Goal: Task Accomplishment & Management: Manage account settings

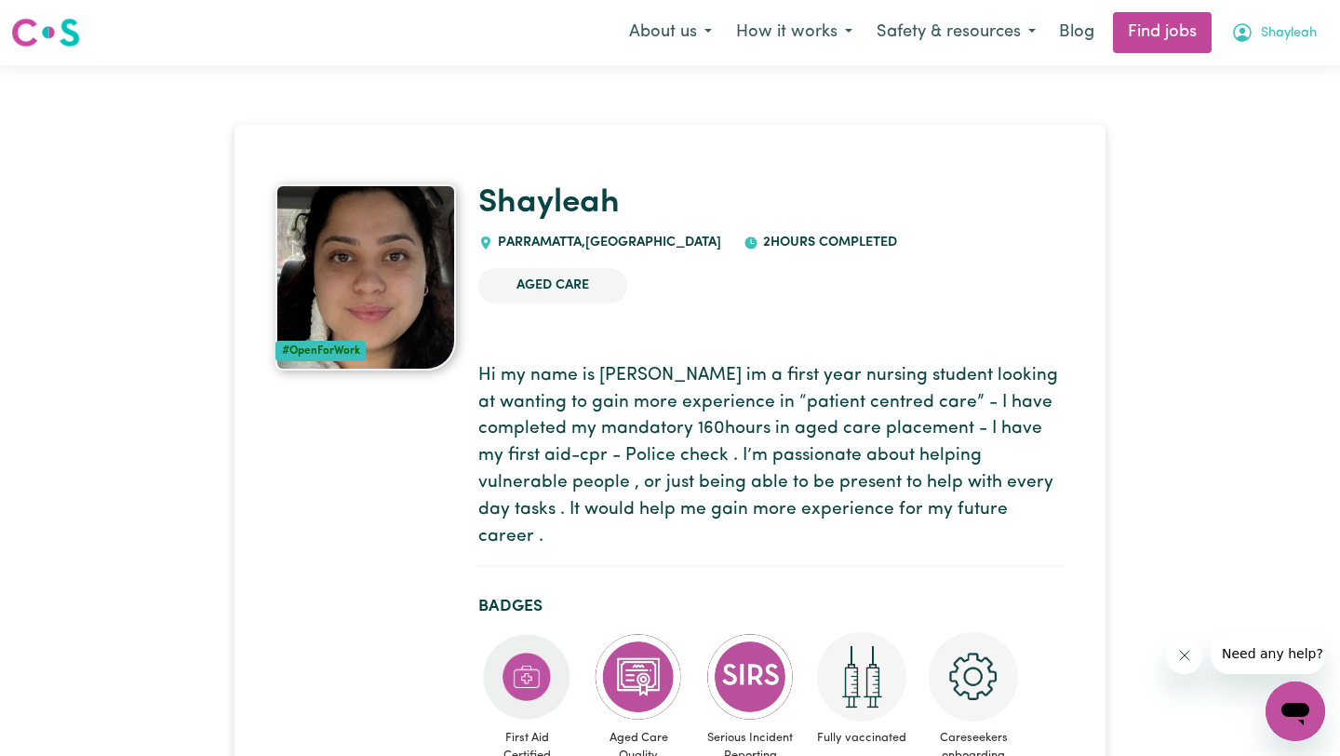
click at [1249, 36] on icon "My Account" at bounding box center [1242, 32] width 22 height 22
click at [1242, 100] on link "My Dashboard" at bounding box center [1254, 106] width 147 height 35
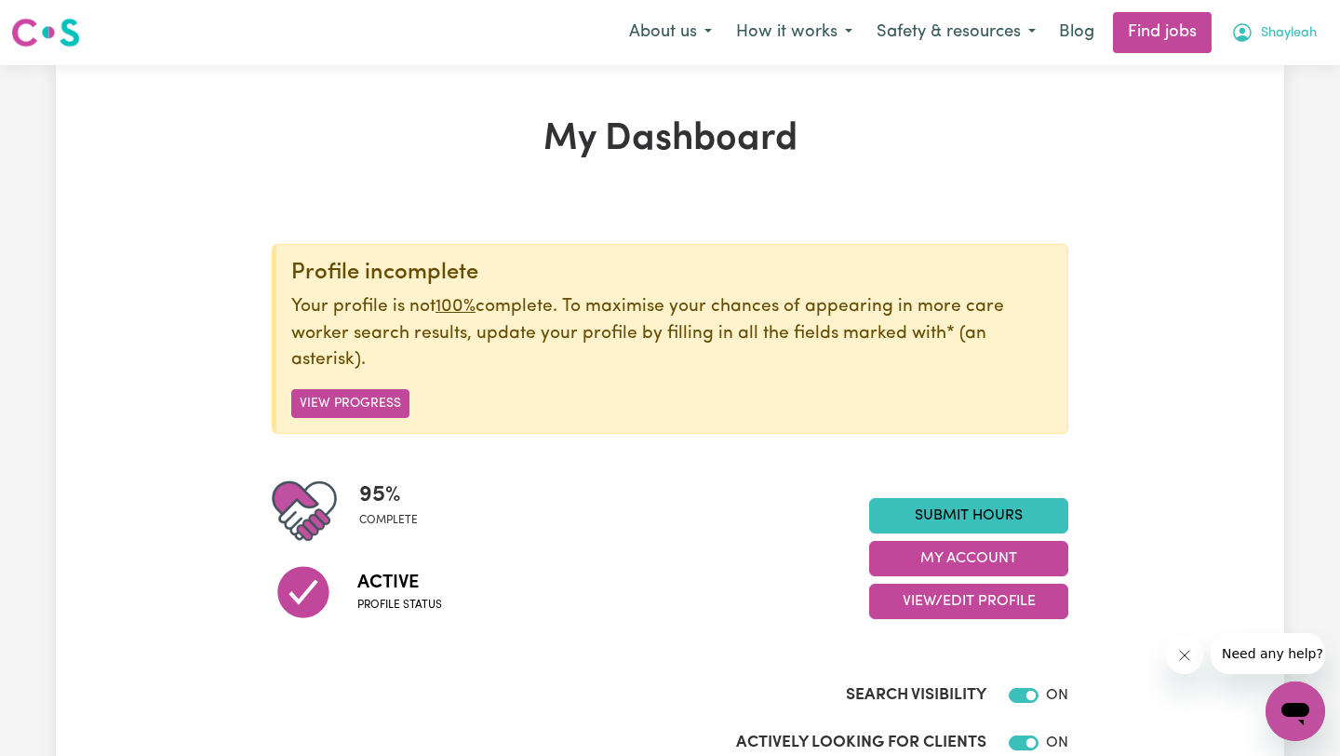
click at [1300, 30] on span "Shayleah" at bounding box center [1289, 33] width 56 height 20
click at [1236, 100] on link "My Dashboard" at bounding box center [1254, 106] width 147 height 35
click at [1256, 65] on link "My Account" at bounding box center [1254, 72] width 147 height 35
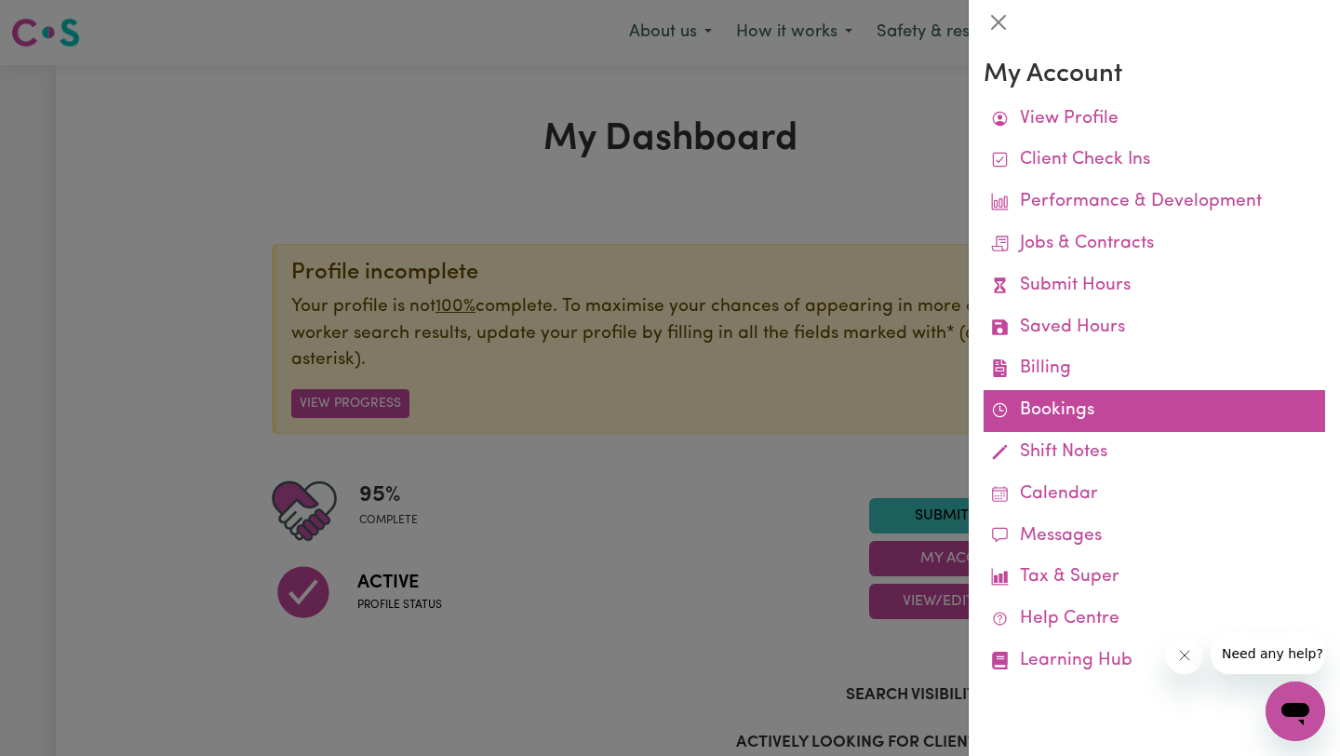
click at [1035, 411] on link "Bookings" at bounding box center [1153, 411] width 341 height 42
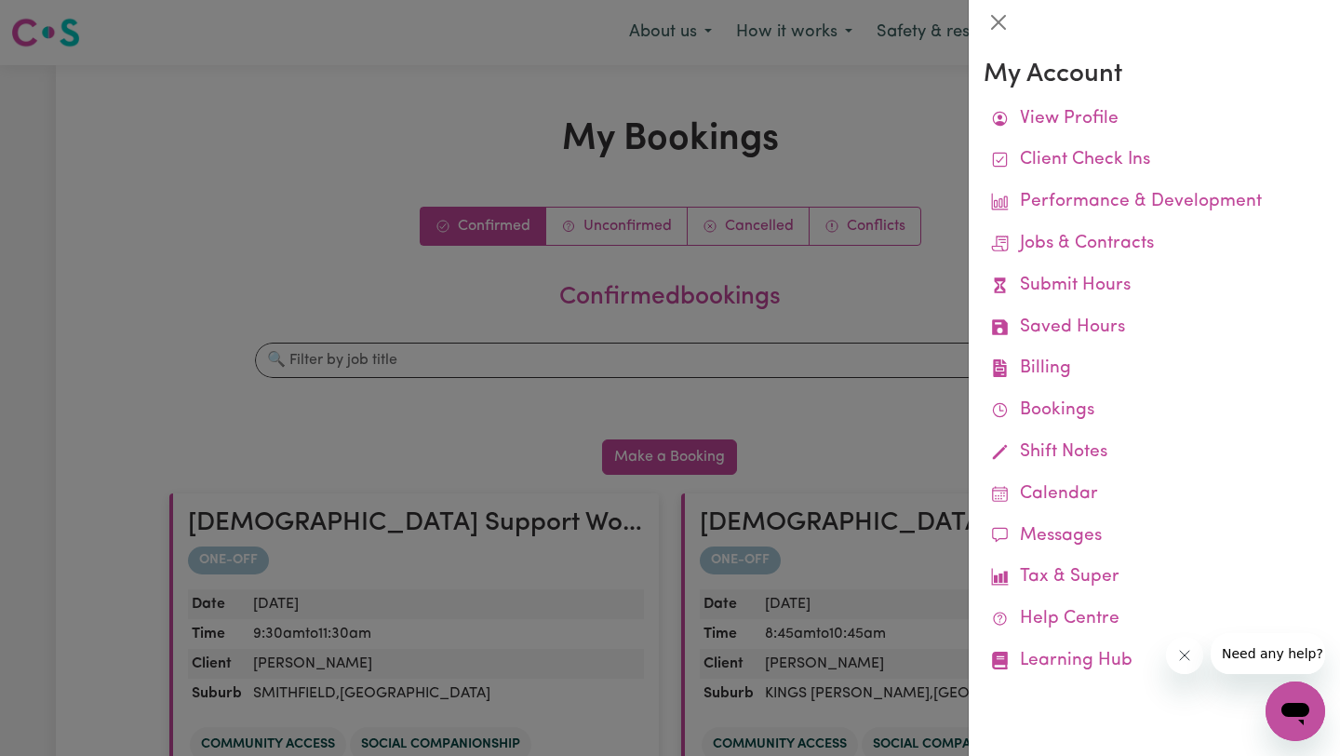
click at [414, 169] on div at bounding box center [670, 378] width 1340 height 756
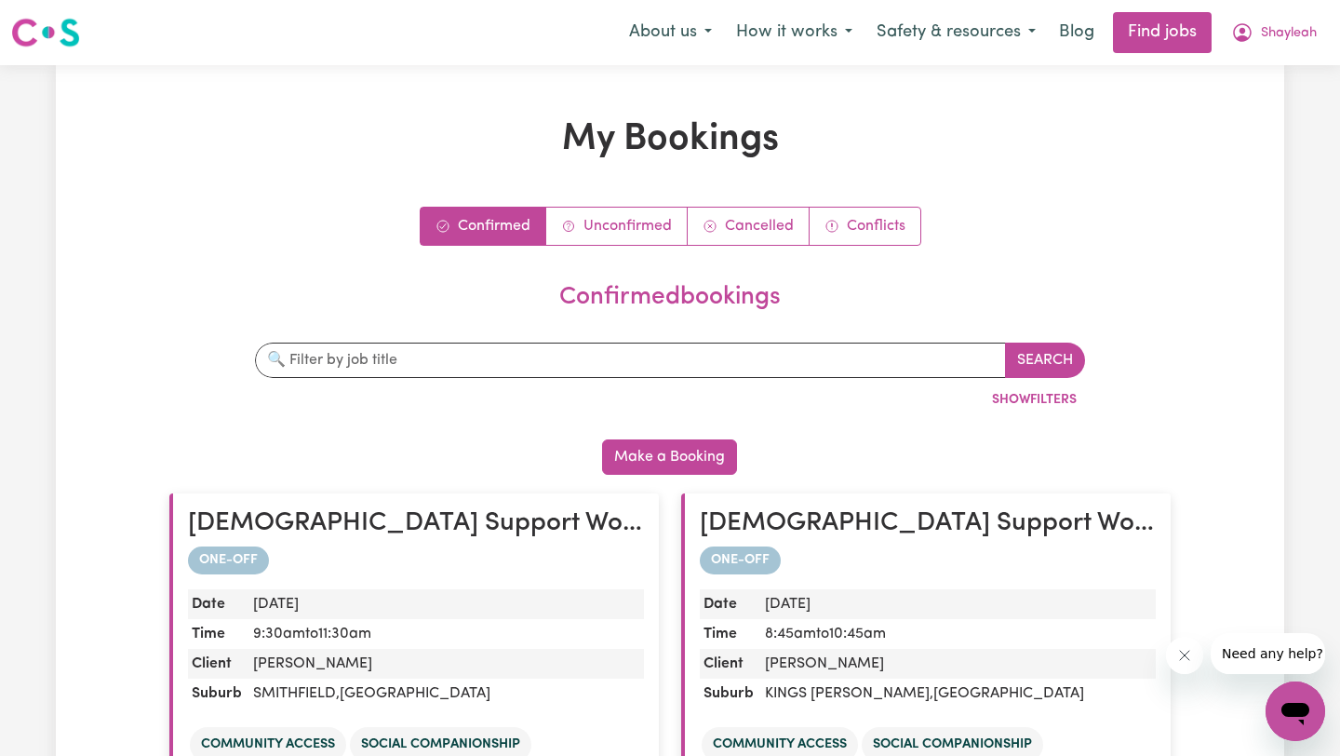
scroll to position [42, 0]
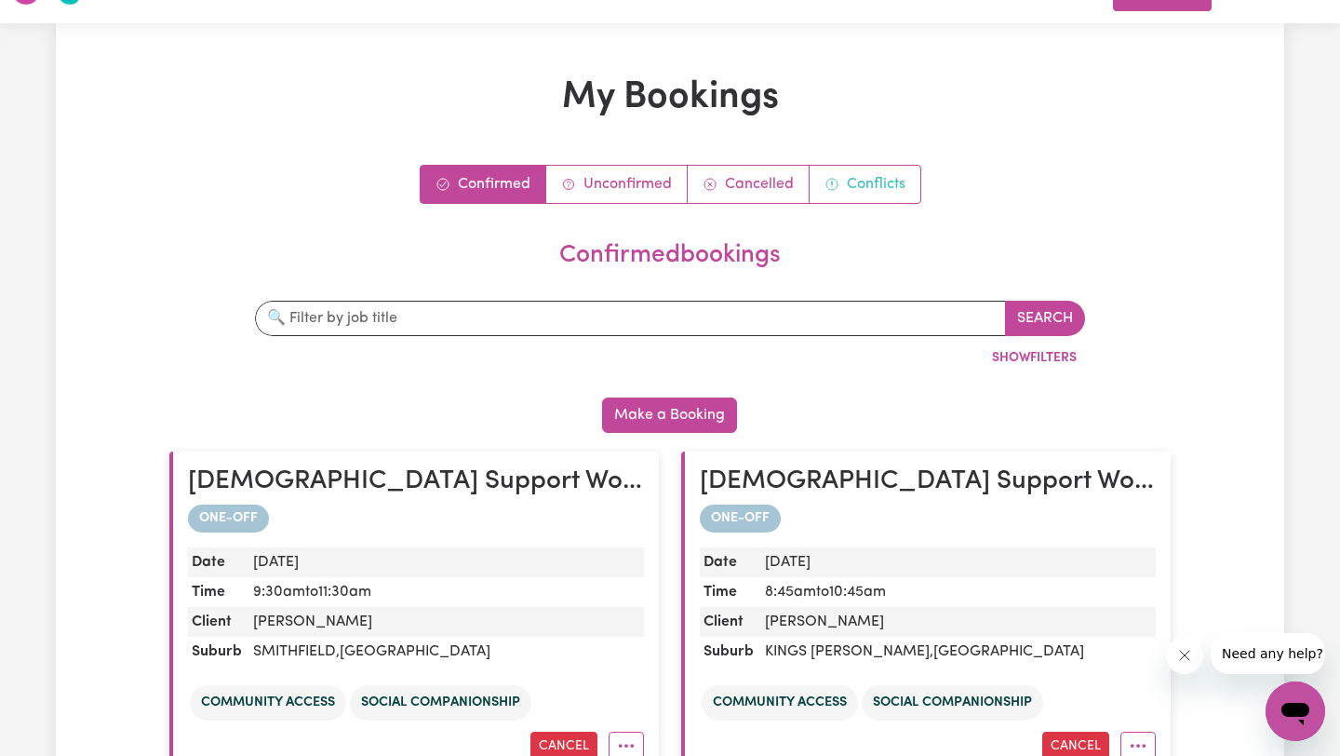
click at [861, 173] on link "Conflicts" at bounding box center [864, 184] width 111 height 37
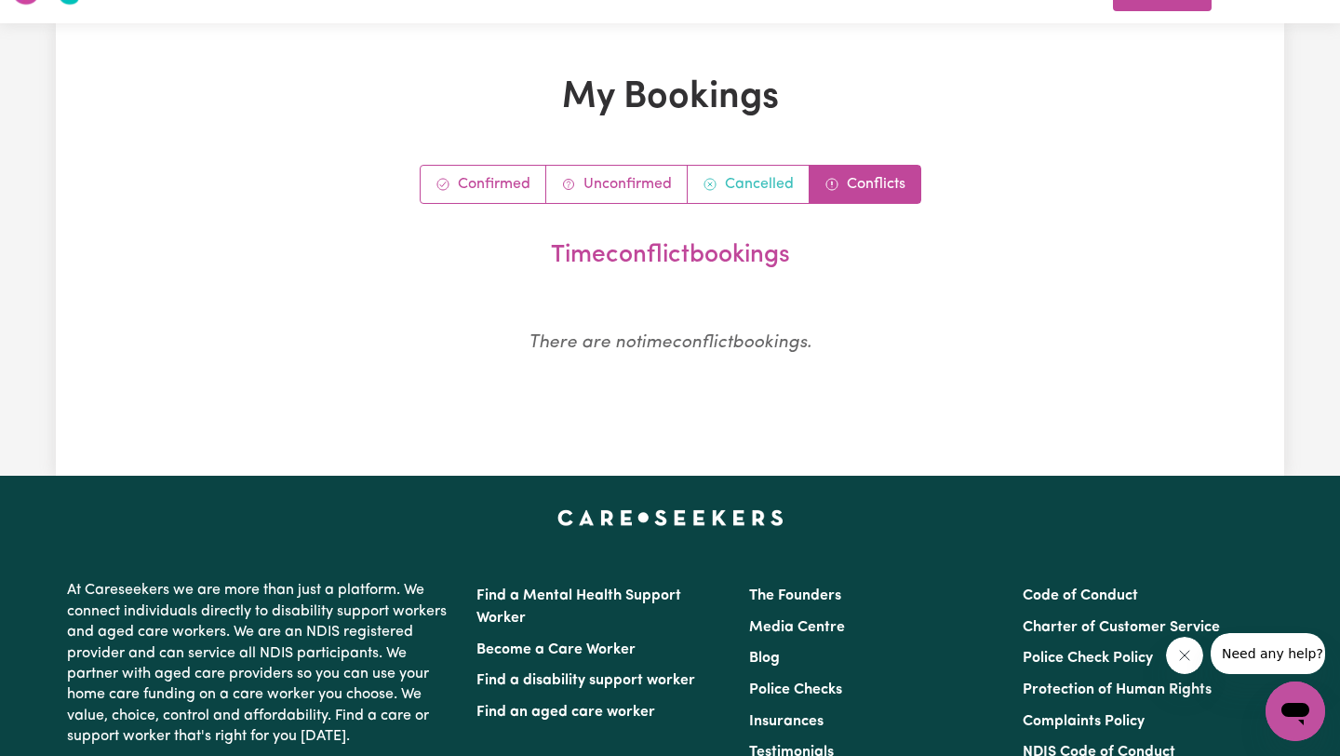
click at [766, 186] on link "Cancelled" at bounding box center [749, 184] width 122 height 37
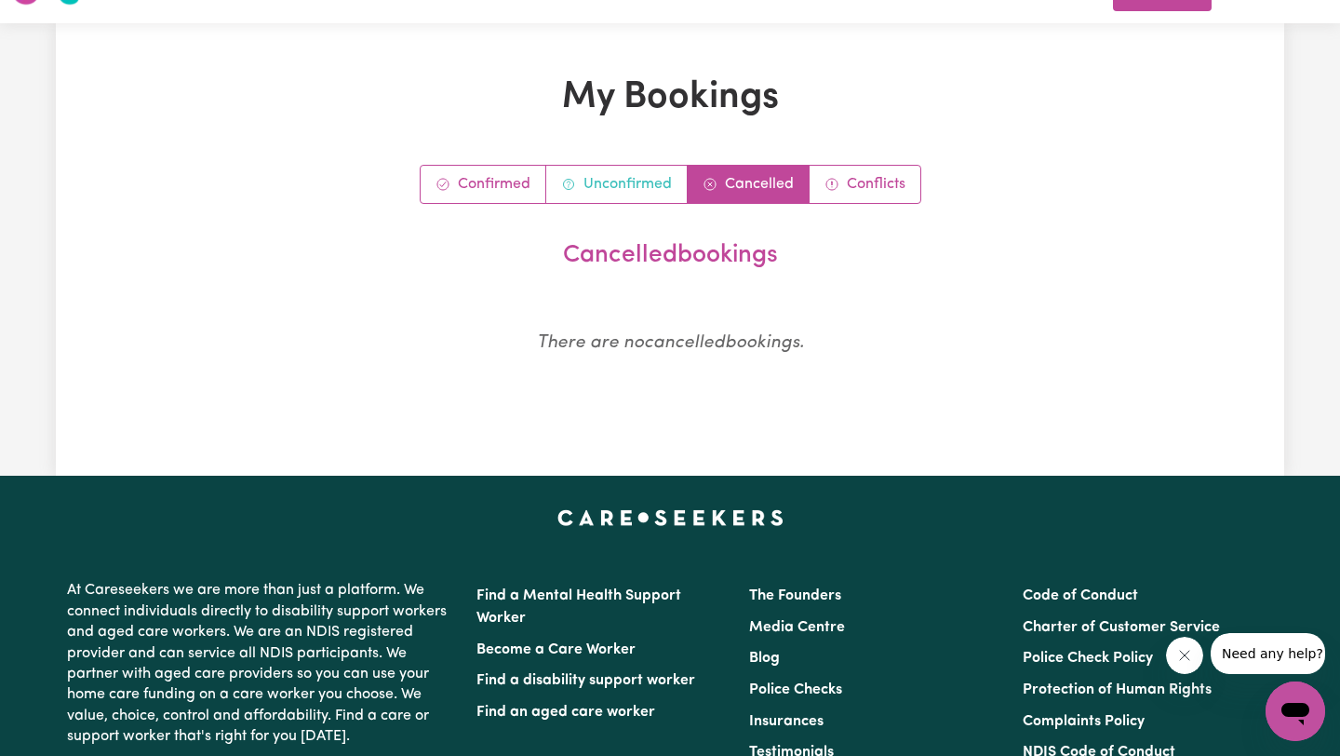
click at [638, 181] on link "Unconfirmed" at bounding box center [616, 184] width 141 height 37
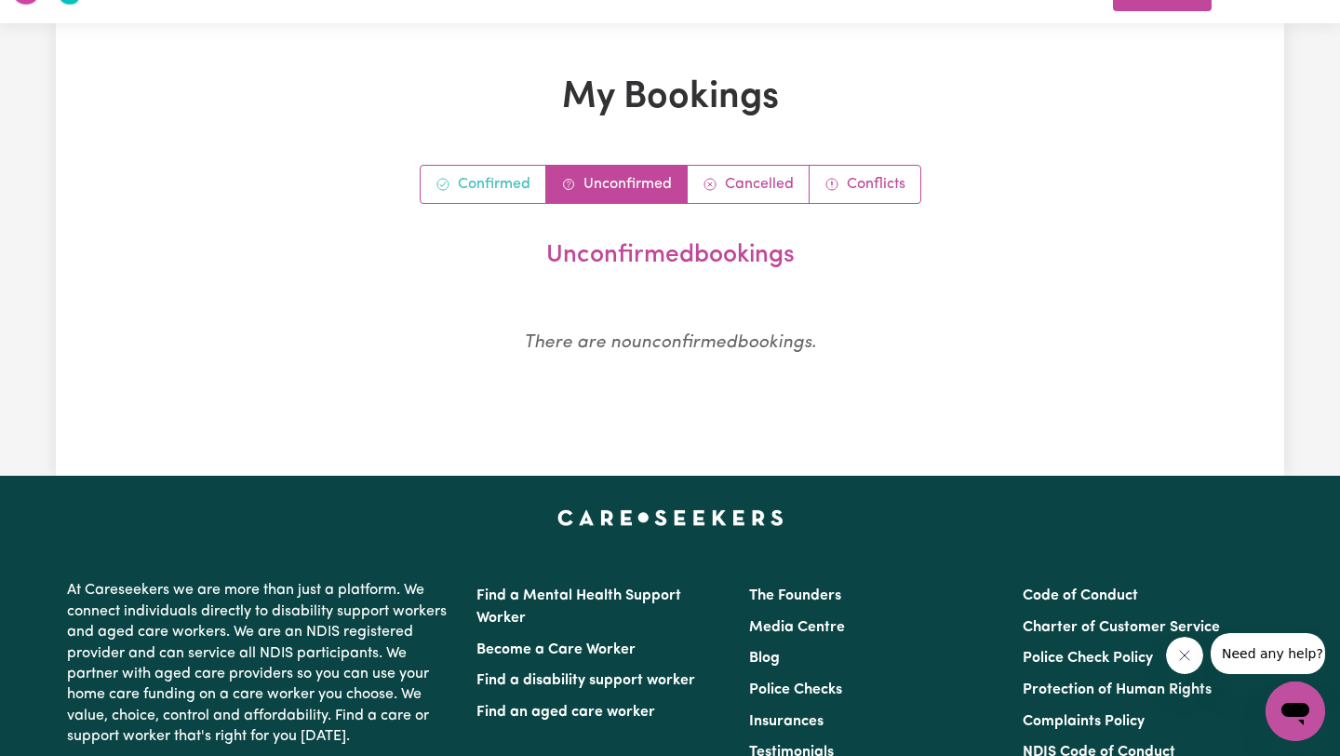
click at [518, 189] on link "Confirmed" at bounding box center [484, 184] width 126 height 37
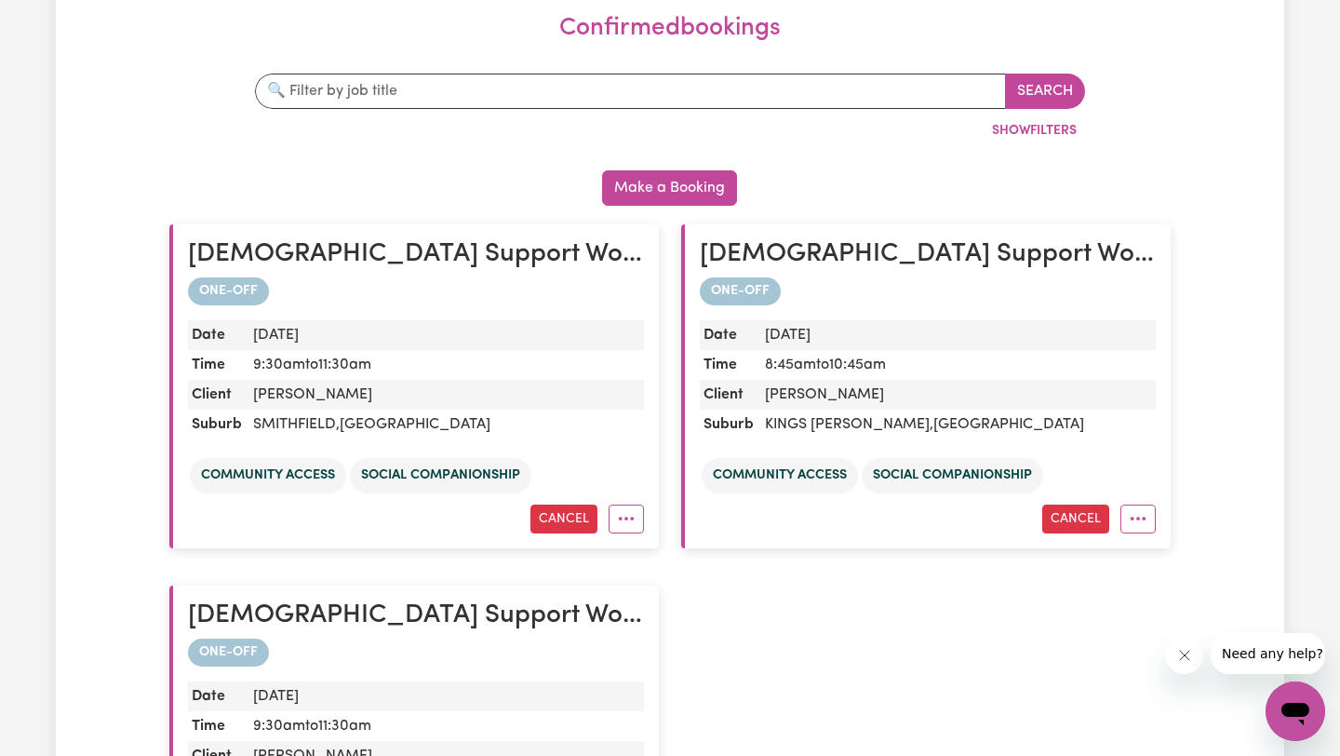
scroll to position [0, 0]
